Goal: Transaction & Acquisition: Purchase product/service

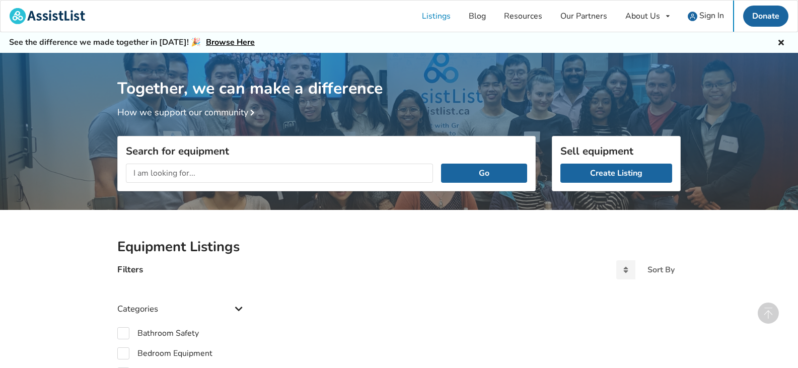
scroll to position [395, 0]
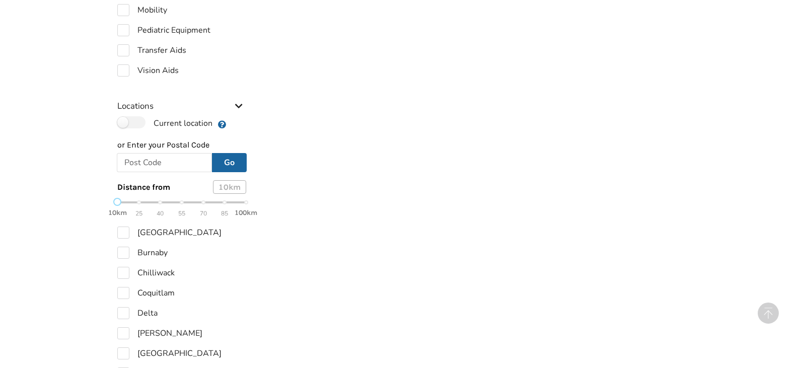
checkbox input "true"
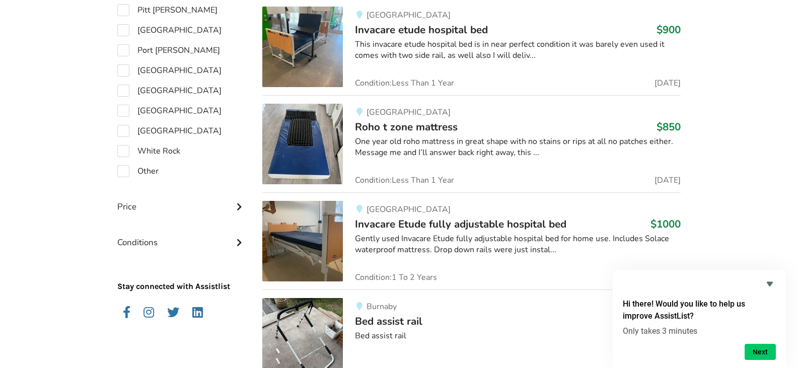
scroll to position [898, 0]
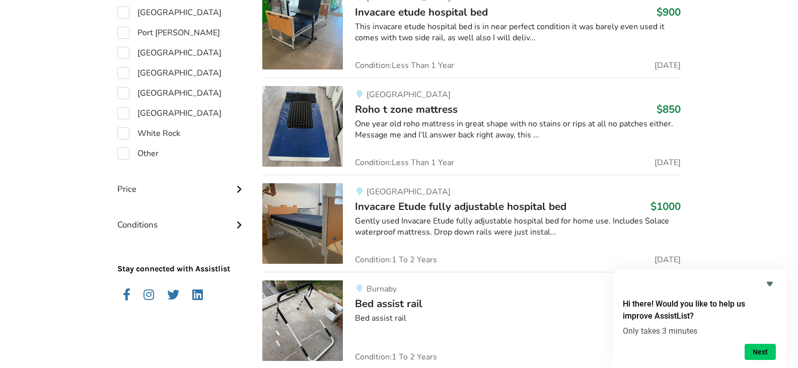
click at [423, 209] on span "Invacare Etude fully adjustable hospital bed" at bounding box center [460, 206] width 211 height 14
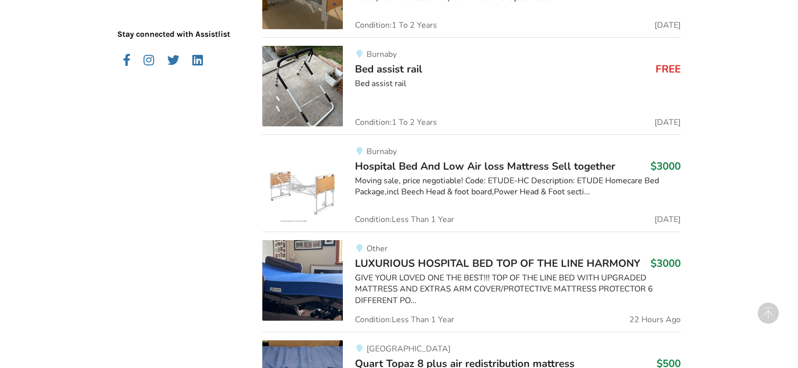
scroll to position [1264, 0]
